Goal: Contribute content: Add original content to the website for others to see

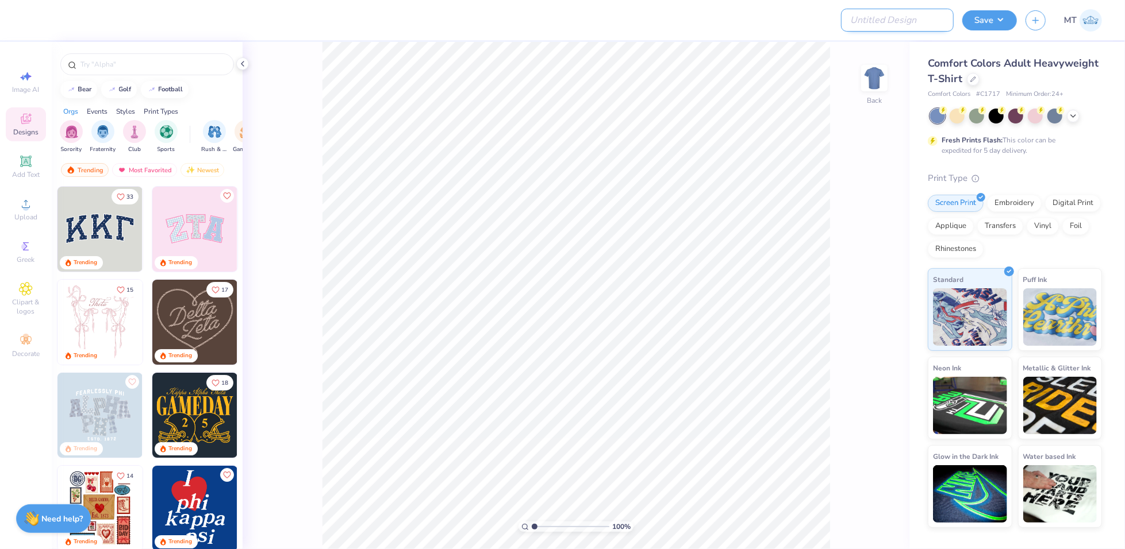
click at [901, 25] on input "Design Title" at bounding box center [897, 20] width 113 height 23
paste input "FPS239310"
type input "FPS239310"
click at [972, 79] on icon at bounding box center [973, 78] width 5 height 5
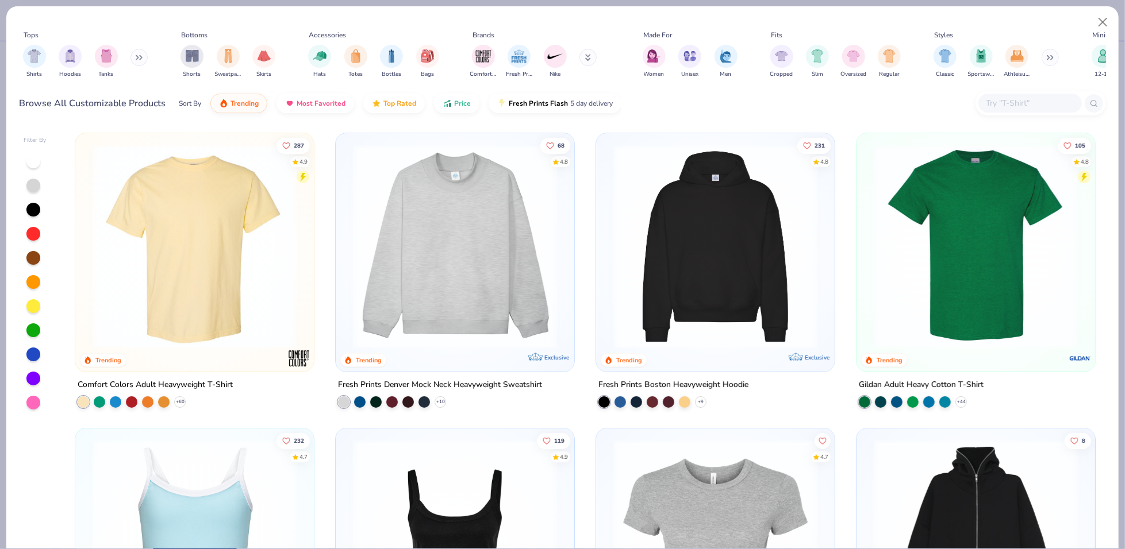
click at [484, 268] on img at bounding box center [455, 247] width 216 height 204
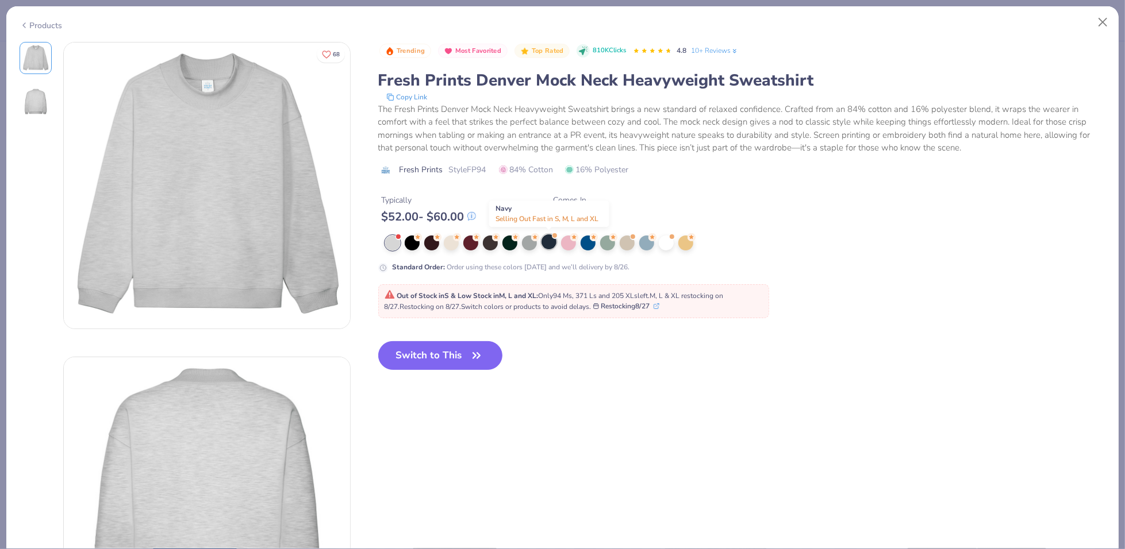
click at [543, 243] on div at bounding box center [548, 242] width 15 height 15
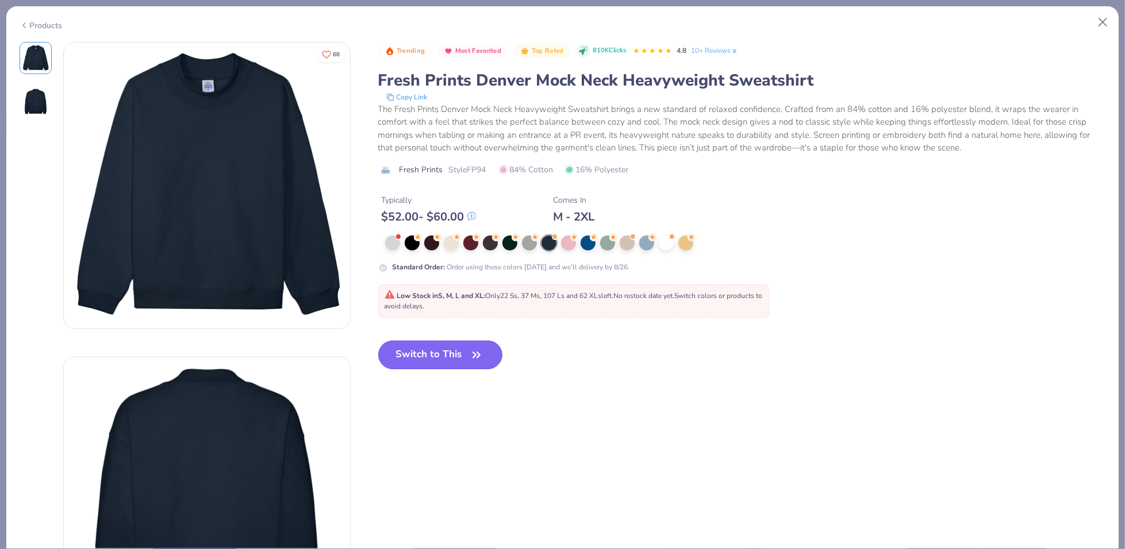
click at [458, 356] on button "Switch to This" at bounding box center [440, 355] width 125 height 29
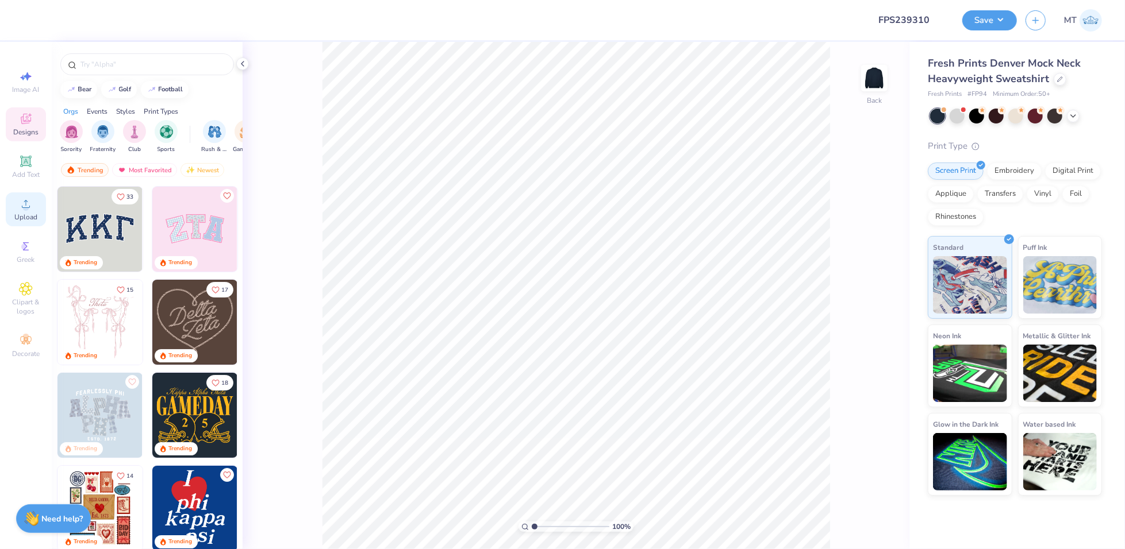
click at [24, 207] on icon at bounding box center [26, 204] width 8 height 8
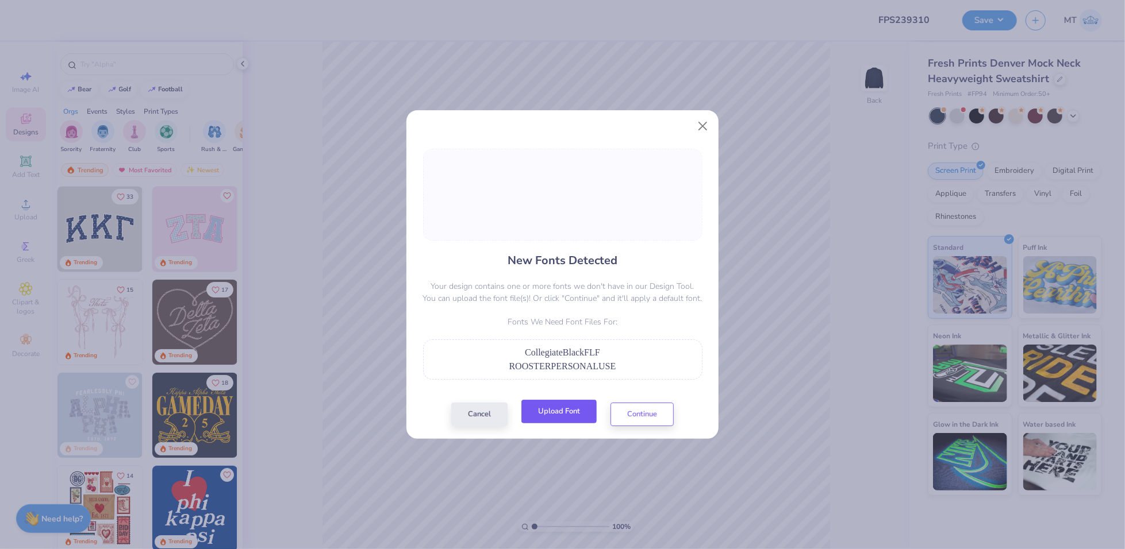
click at [567, 414] on button "Upload Font" at bounding box center [558, 412] width 75 height 24
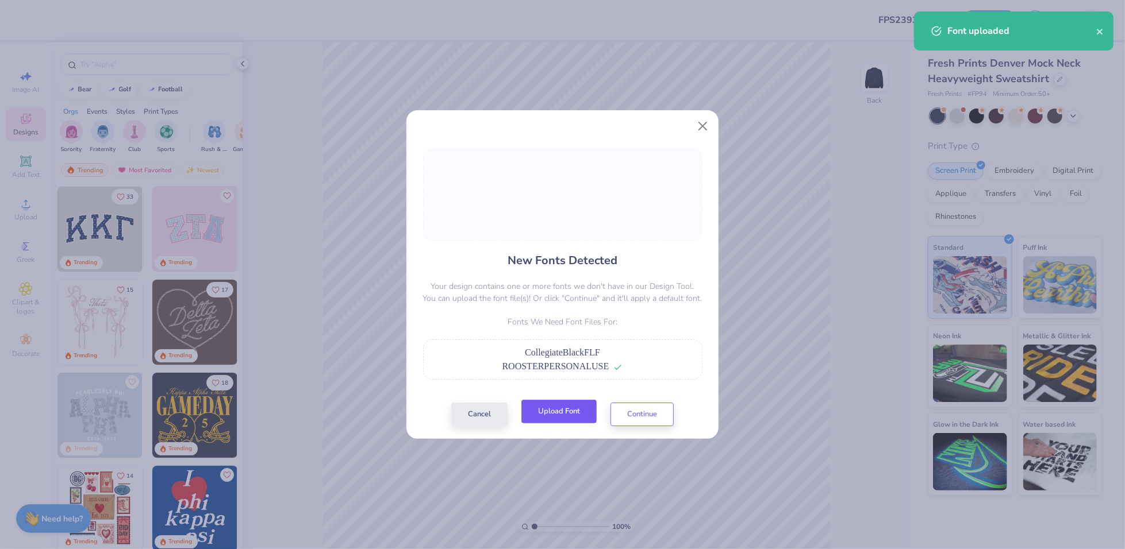
click at [566, 424] on button "Upload Font" at bounding box center [558, 412] width 75 height 24
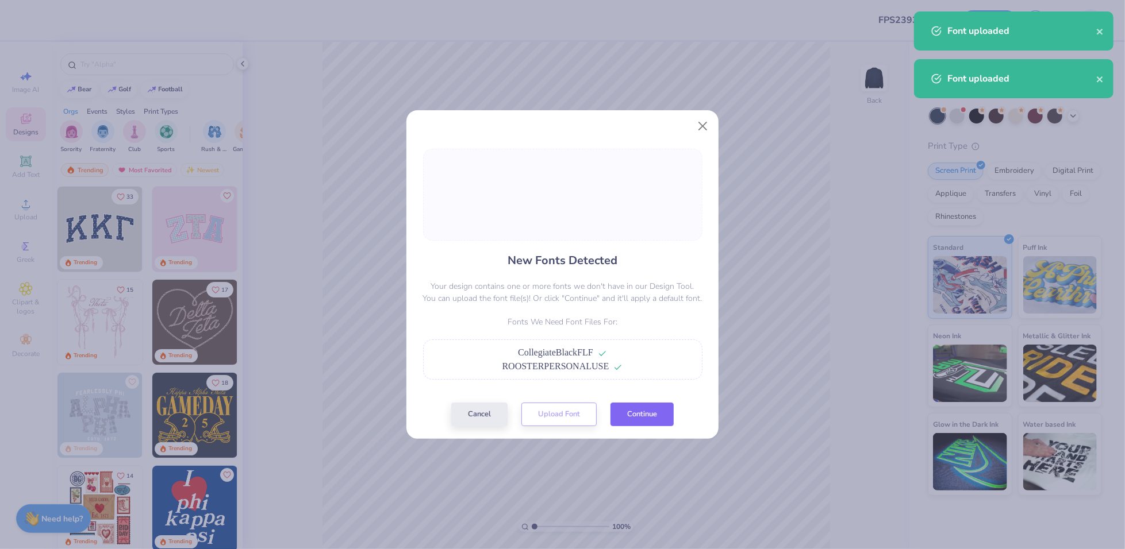
click at [640, 424] on button "Continue" at bounding box center [641, 415] width 63 height 24
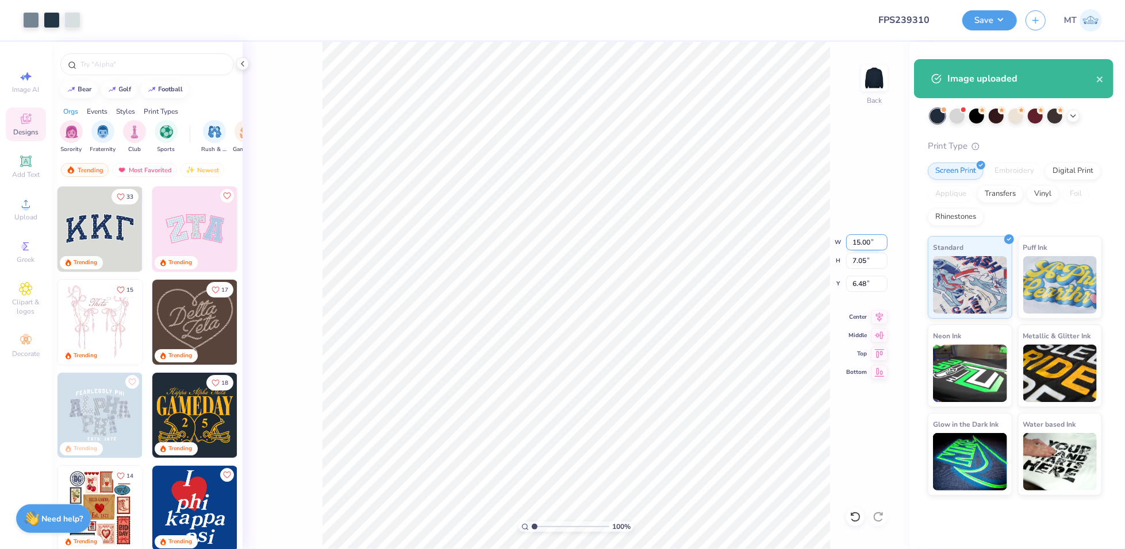
click at [865, 242] on input "15.00" at bounding box center [866, 243] width 41 height 16
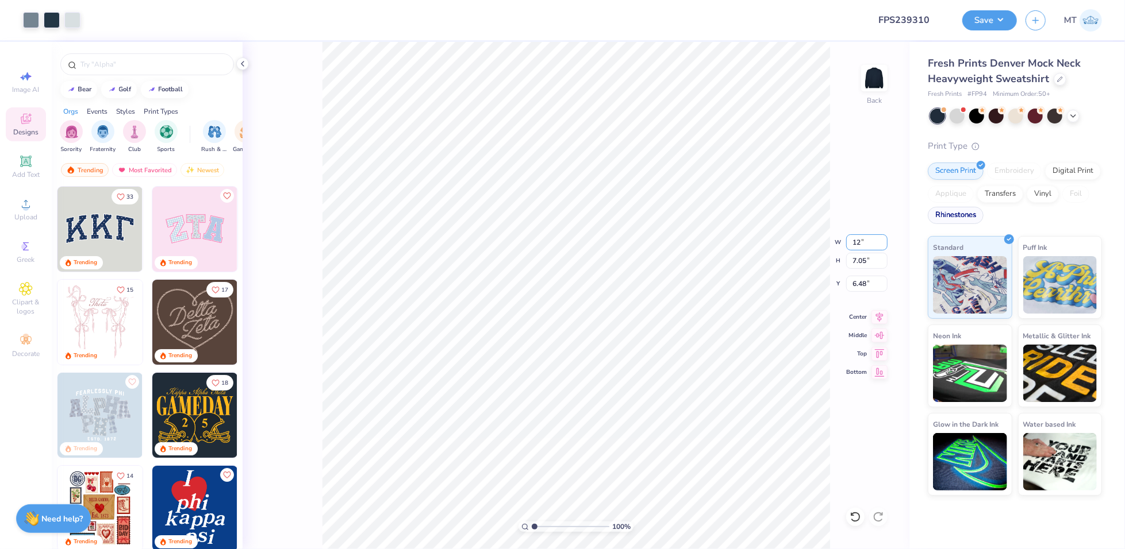
type input "12.00"
type input "5.64"
click at [860, 281] on input "7.18" at bounding box center [866, 284] width 41 height 16
type input "3.00"
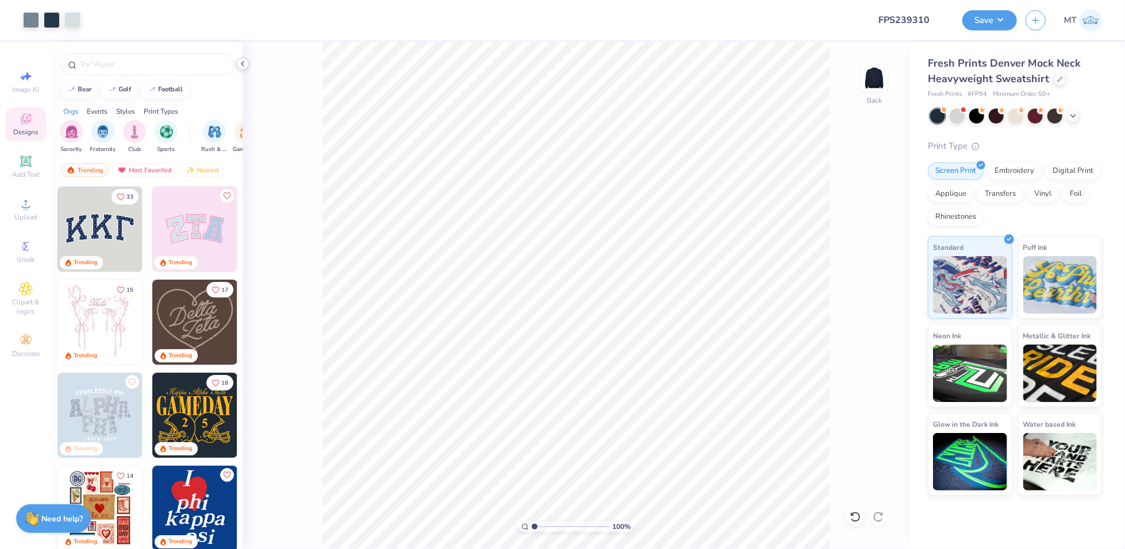
click at [245, 66] on icon at bounding box center [242, 63] width 9 height 9
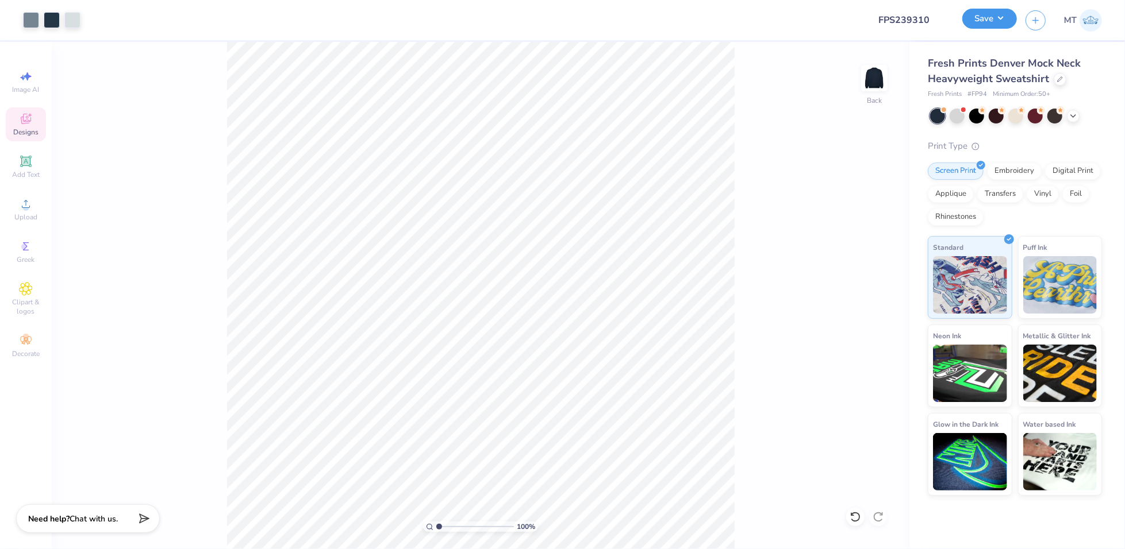
click at [998, 26] on button "Save" at bounding box center [989, 19] width 55 height 20
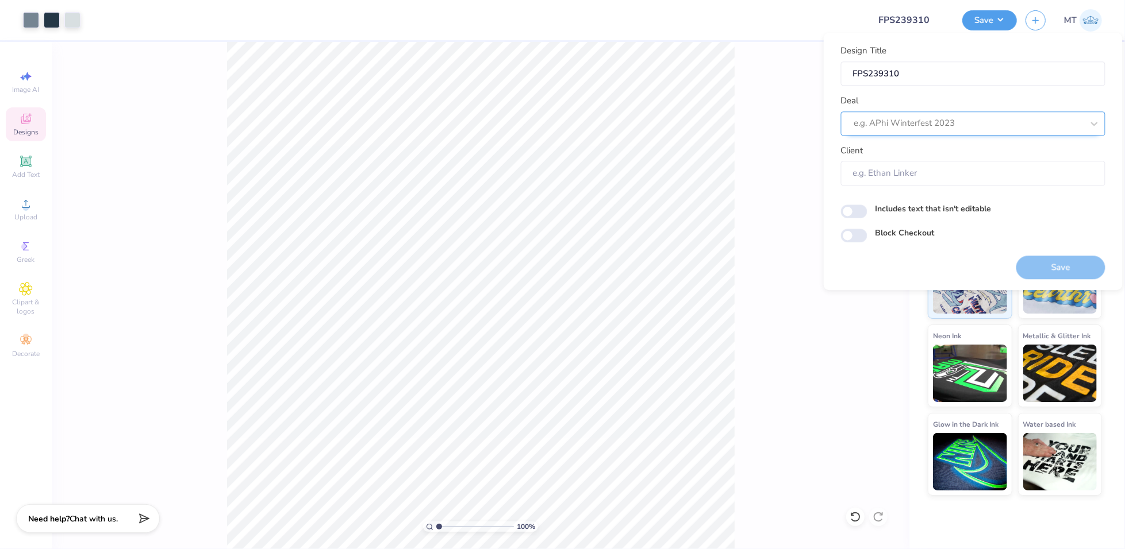
click at [946, 120] on div at bounding box center [968, 124] width 229 height 16
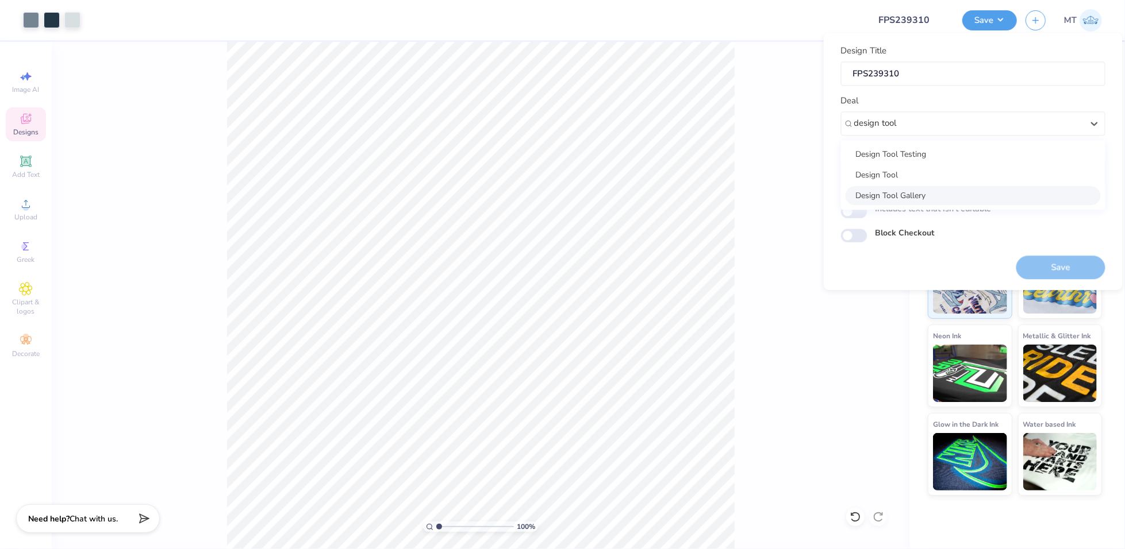
click at [952, 203] on div "Design Tool Gallery" at bounding box center [972, 195] width 255 height 19
type input "design tool"
type input "Design Tool Gallery User"
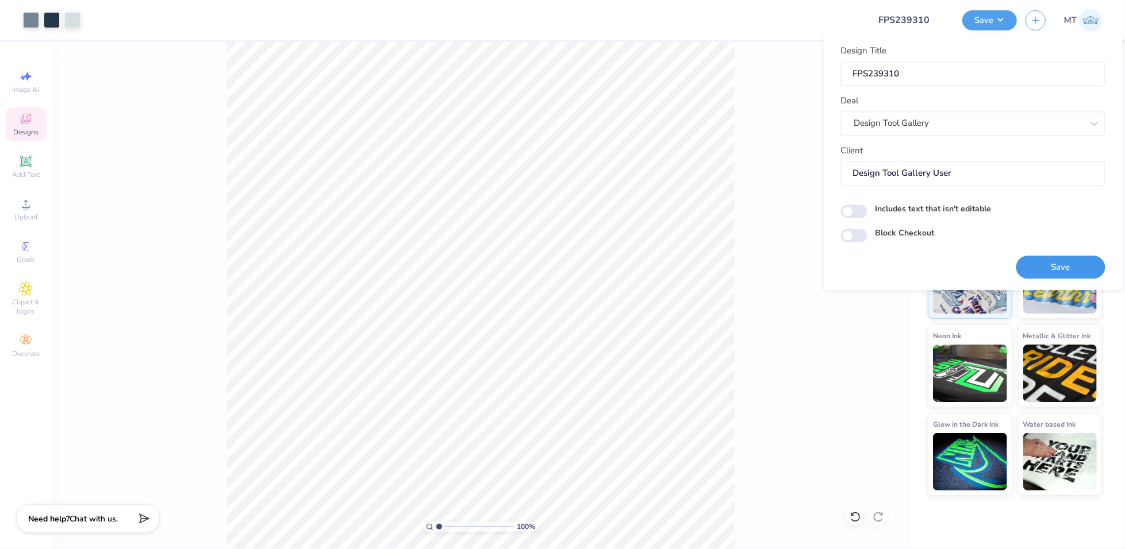
click at [1046, 265] on button "Save" at bounding box center [1060, 268] width 89 height 24
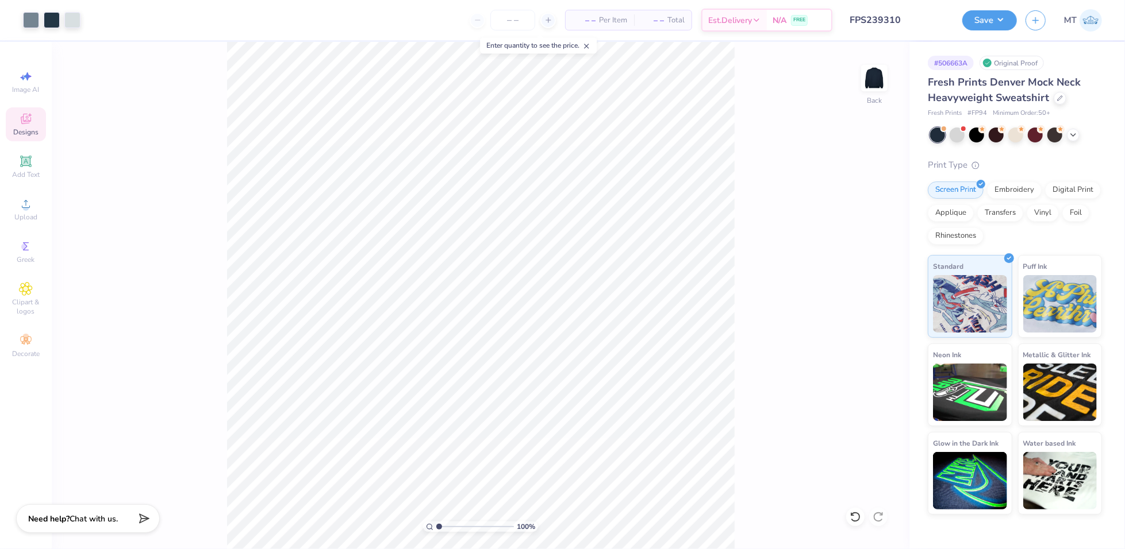
click at [894, 21] on input "FPS239310" at bounding box center [897, 20] width 113 height 23
